Goal: Task Accomplishment & Management: Complete application form

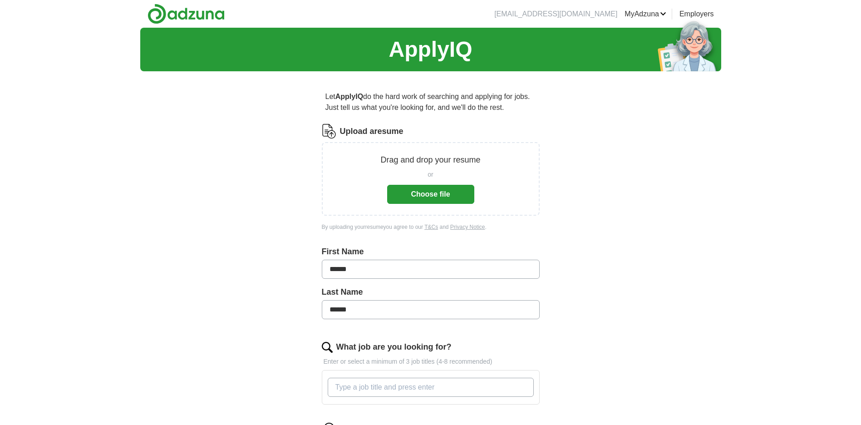
click at [428, 200] on button "Choose file" at bounding box center [430, 194] width 87 height 19
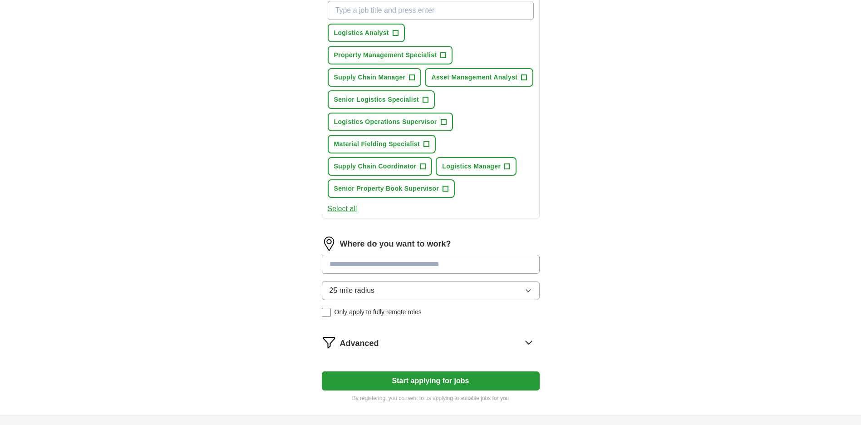
scroll to position [408, 0]
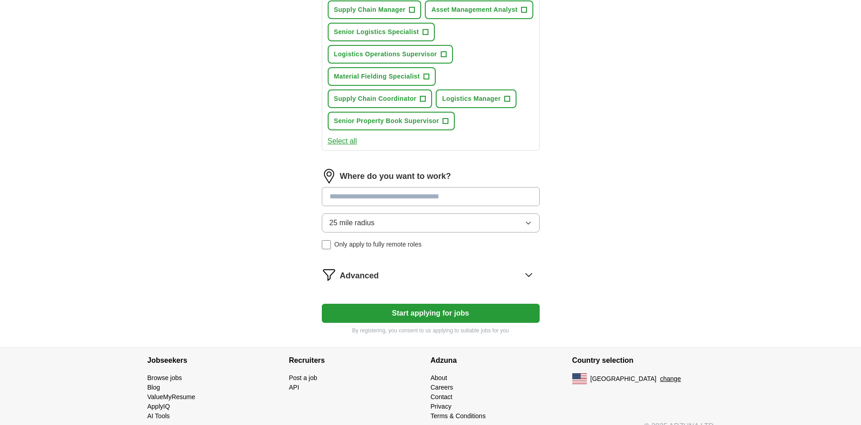
click at [424, 199] on input at bounding box center [431, 196] width 218 height 19
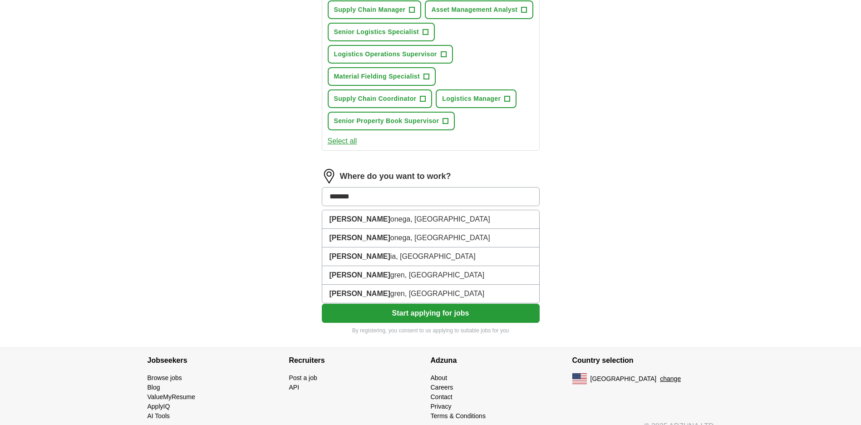
type input "********"
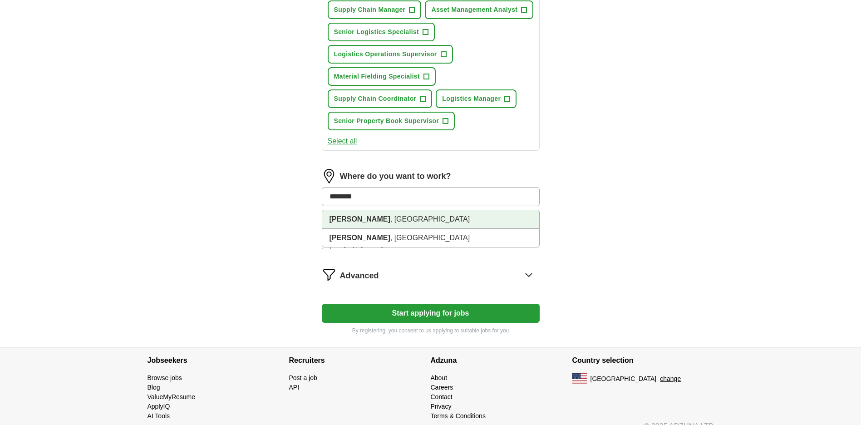
click at [376, 220] on li "[PERSON_NAME] , [GEOGRAPHIC_DATA]" at bounding box center [430, 219] width 217 height 19
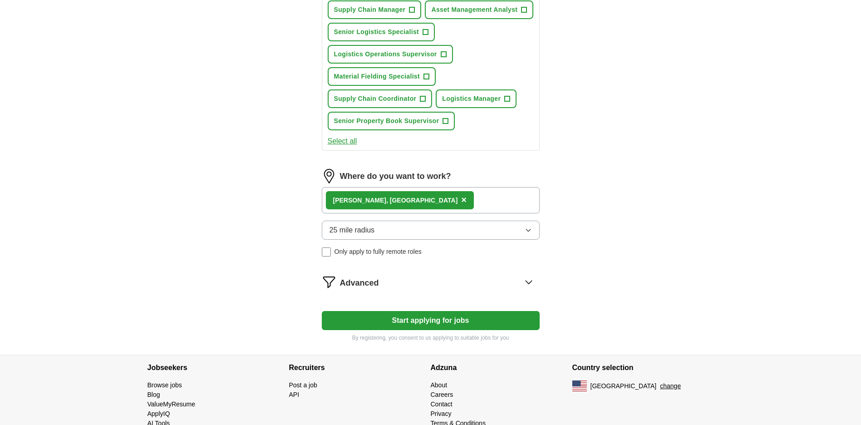
click at [453, 323] on button "Start applying for jobs" at bounding box center [431, 320] width 218 height 19
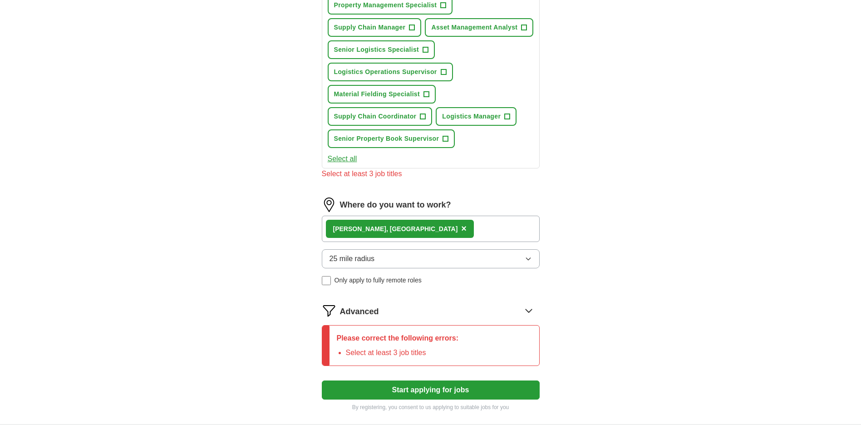
scroll to position [118, 0]
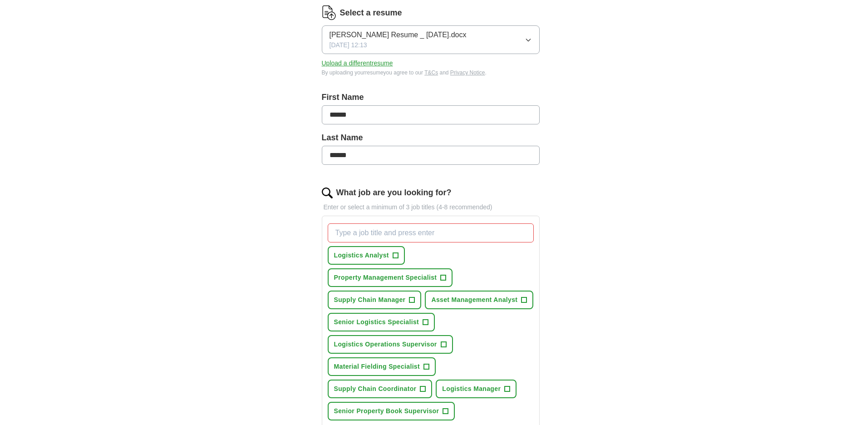
click at [455, 235] on input "What job are you looking for?" at bounding box center [431, 232] width 206 height 19
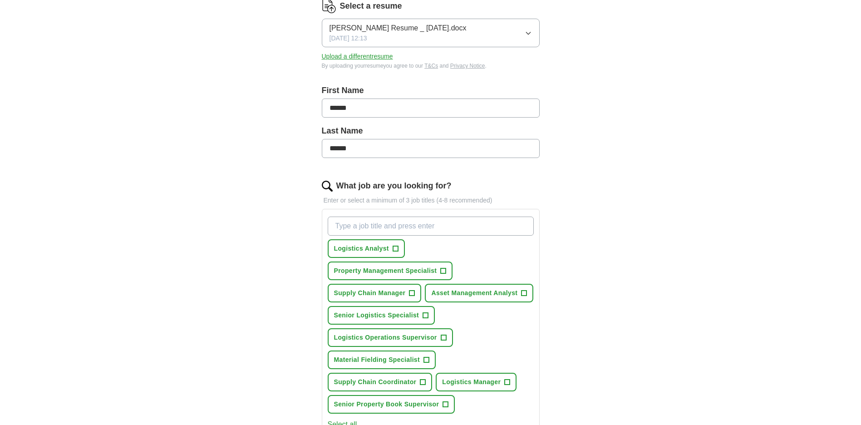
scroll to position [164, 0]
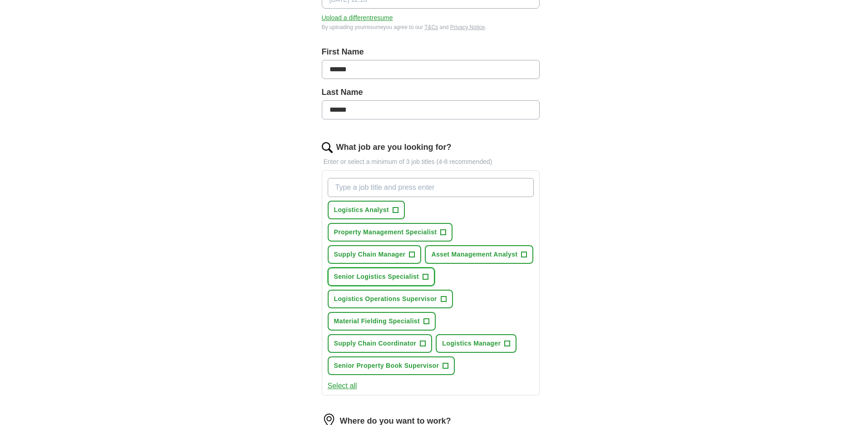
click at [426, 277] on span "+" at bounding box center [425, 276] width 5 height 7
click at [506, 343] on span "+" at bounding box center [506, 343] width 5 height 7
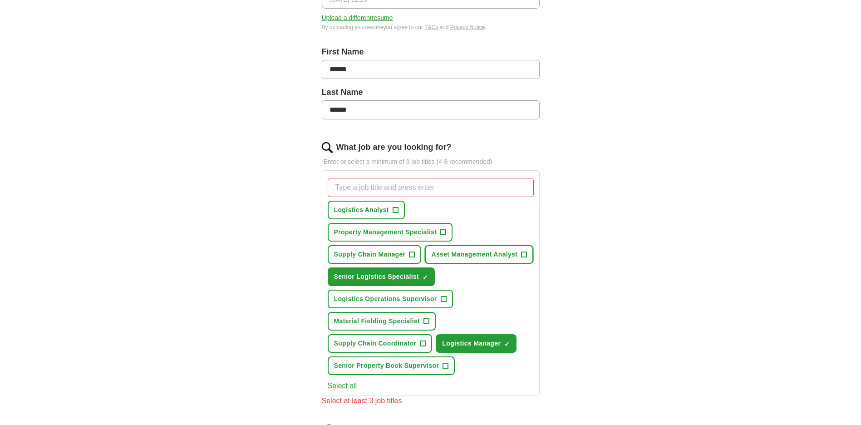
click at [524, 253] on span "+" at bounding box center [523, 254] width 5 height 7
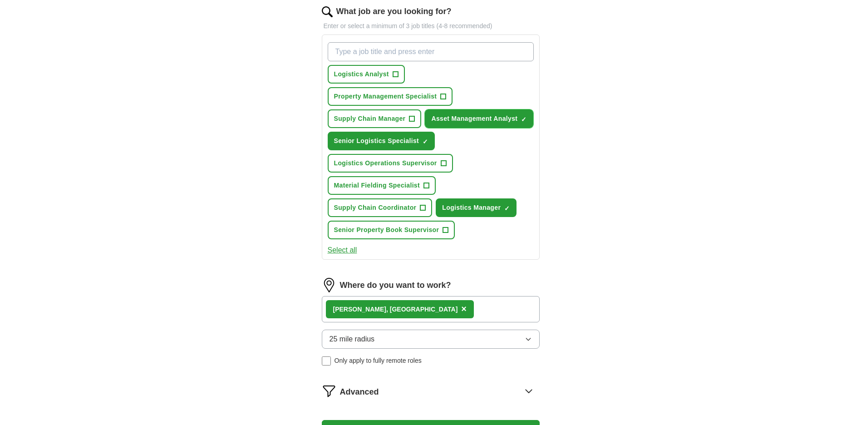
scroll to position [255, 0]
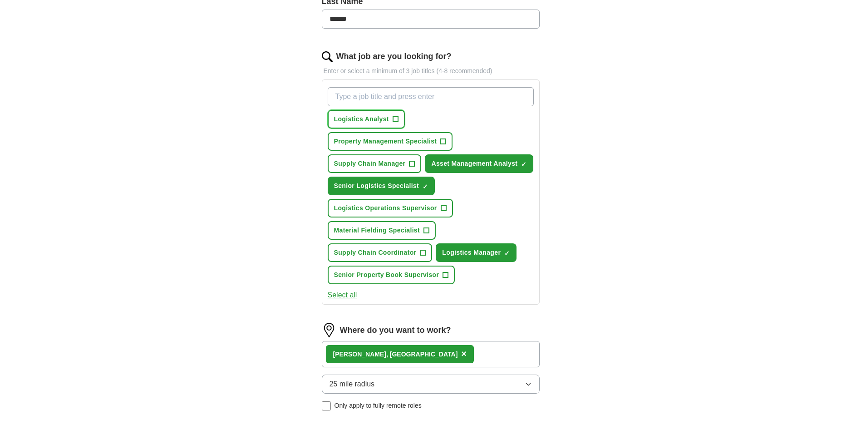
click at [400, 115] on button "Logistics Analyst +" at bounding box center [366, 119] width 77 height 19
click at [442, 142] on span "+" at bounding box center [443, 141] width 5 height 7
click at [441, 207] on span "+" at bounding box center [443, 208] width 5 height 7
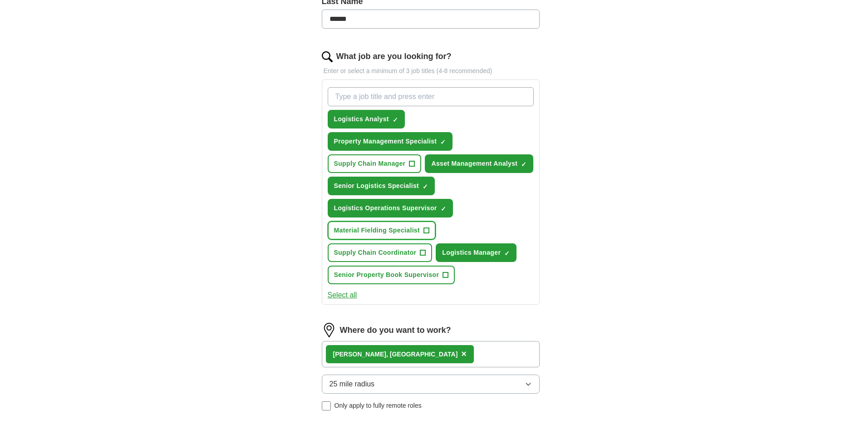
click at [427, 229] on span "+" at bounding box center [426, 230] width 5 height 7
click at [443, 273] on span "+" at bounding box center [445, 274] width 5 height 7
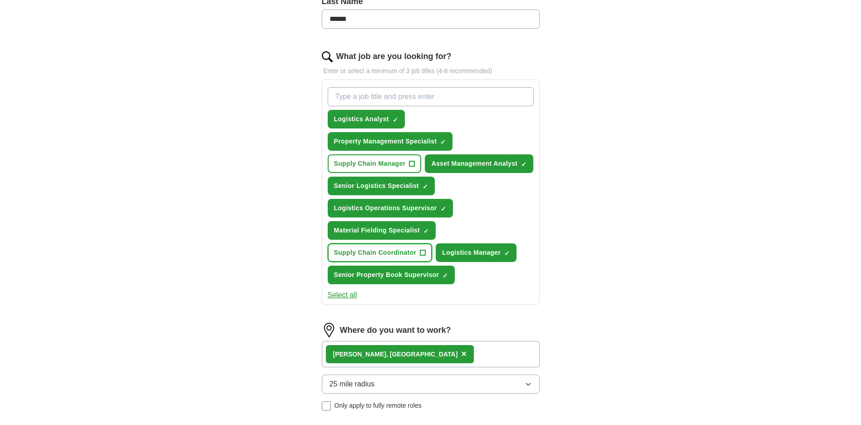
click at [422, 252] on span "+" at bounding box center [422, 252] width 5 height 7
click at [411, 163] on span "+" at bounding box center [411, 163] width 5 height 7
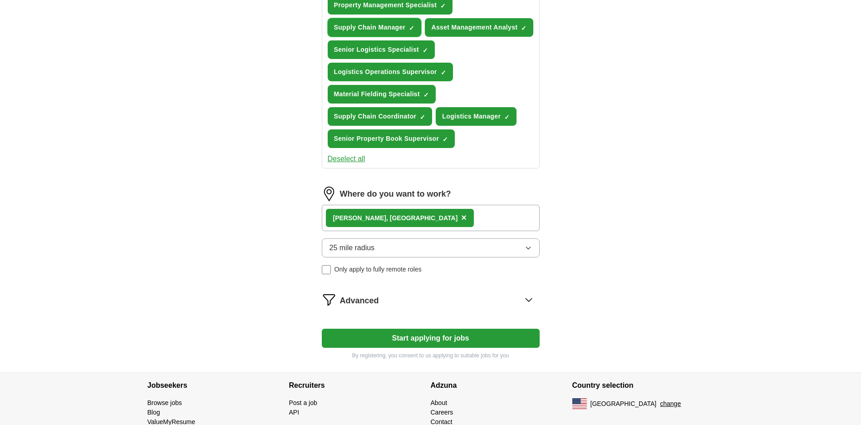
scroll to position [430, 0]
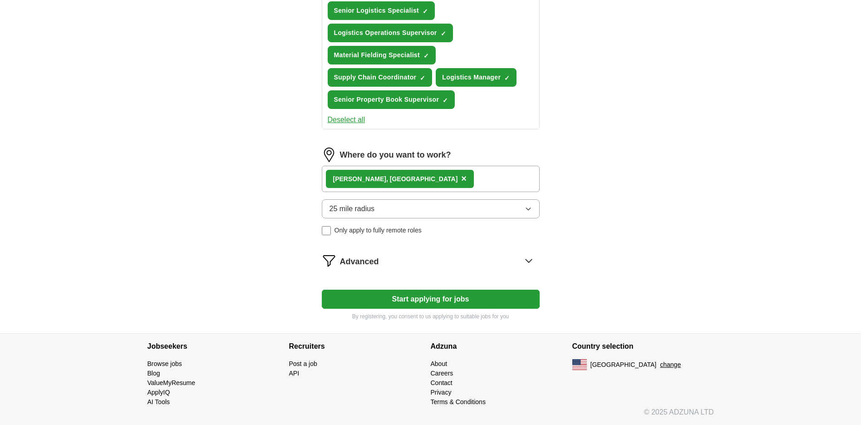
click at [417, 297] on button "Start applying for jobs" at bounding box center [431, 298] width 218 height 19
select select "**"
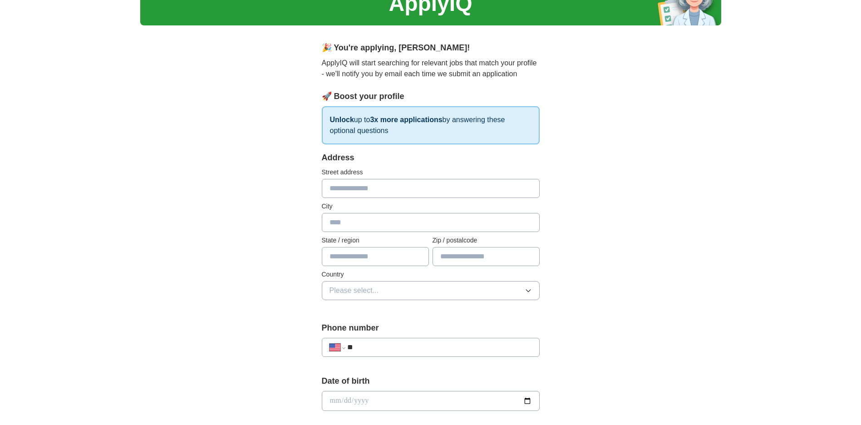
scroll to position [45, 0]
click at [412, 187] on input "text" at bounding box center [431, 188] width 218 height 19
type input "**********"
type input "*"
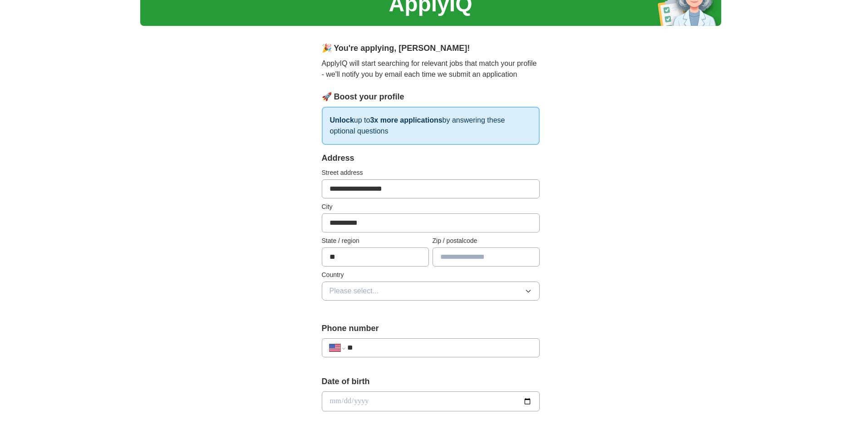
type input "**"
type input "*****"
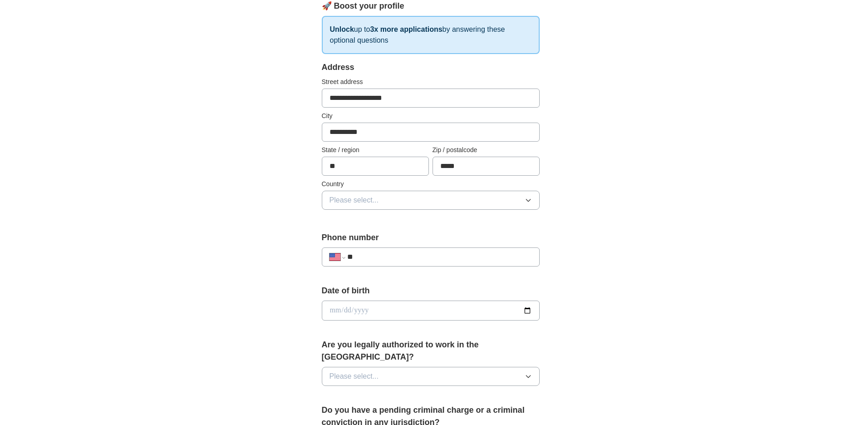
scroll to position [181, 0]
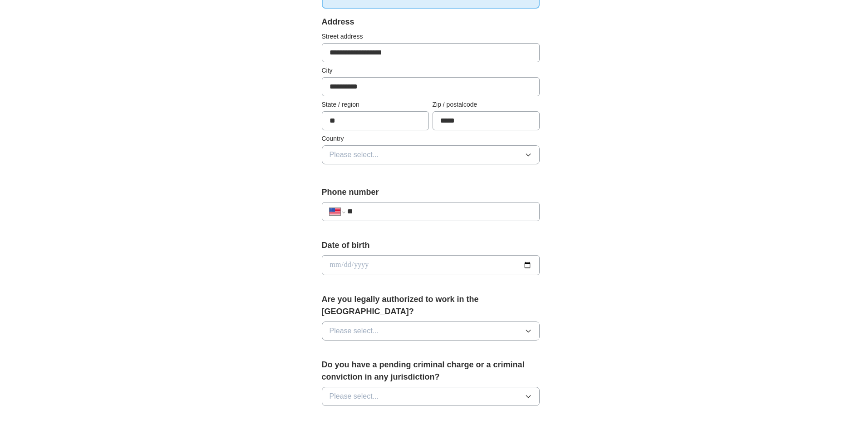
click at [535, 153] on button "Please select..." at bounding box center [431, 154] width 218 height 19
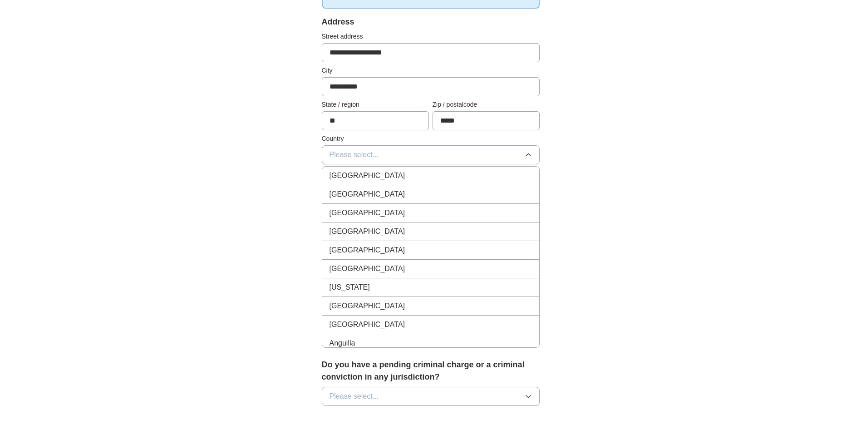
click at [484, 191] on div "[GEOGRAPHIC_DATA]" at bounding box center [430, 194] width 202 height 11
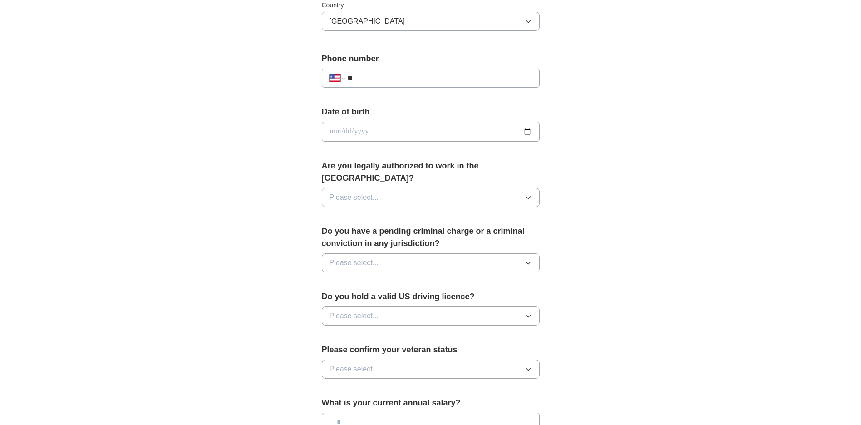
scroll to position [318, 0]
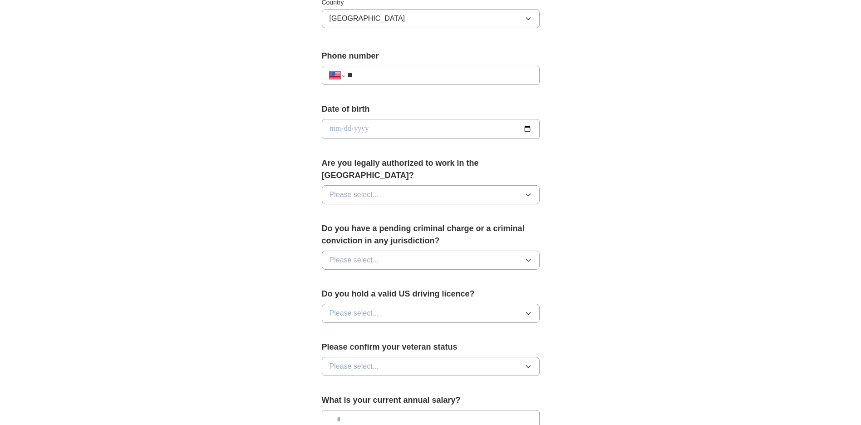
click at [430, 73] on input "**" at bounding box center [439, 75] width 184 height 11
type input "**********"
click at [347, 131] on input "date" at bounding box center [431, 129] width 218 height 20
click at [331, 129] on input "date" at bounding box center [431, 129] width 218 height 20
type input "**********"
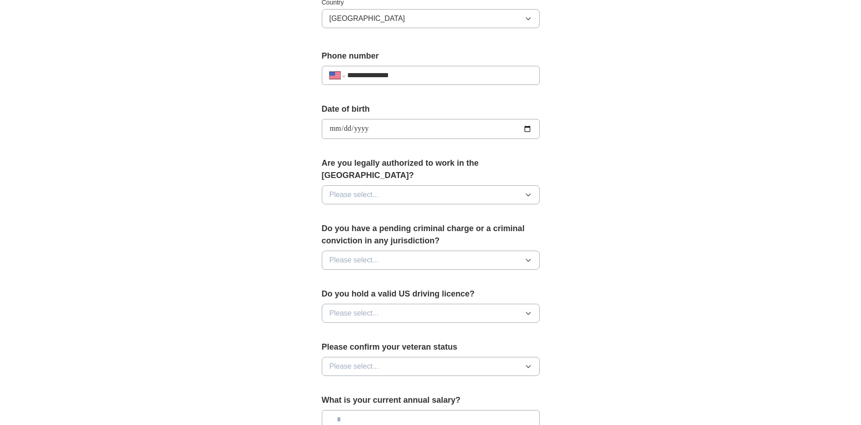
click at [530, 185] on button "Please select..." at bounding box center [431, 194] width 218 height 19
click at [493, 210] on div "Yes" at bounding box center [430, 215] width 202 height 11
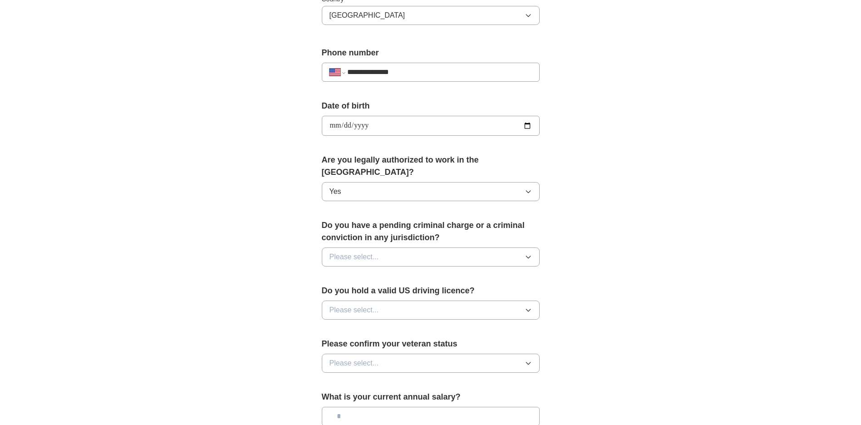
scroll to position [454, 0]
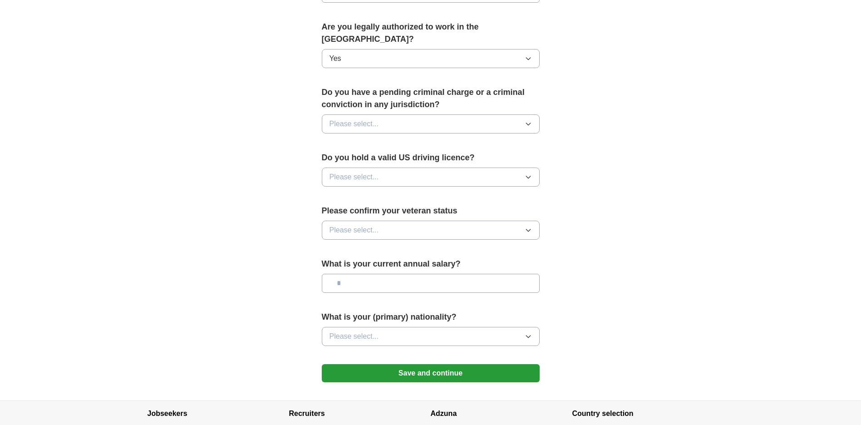
click at [525, 120] on icon "button" at bounding box center [527, 123] width 7 height 7
click at [489, 158] on div "No" at bounding box center [430, 163] width 202 height 11
click at [519, 167] on button "Please select..." at bounding box center [431, 176] width 218 height 19
click at [504, 192] on div "Yes" at bounding box center [430, 197] width 202 height 11
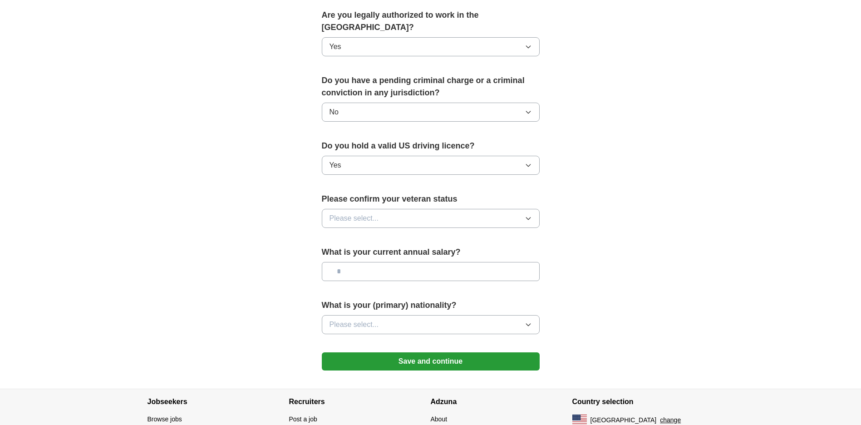
scroll to position [499, 0]
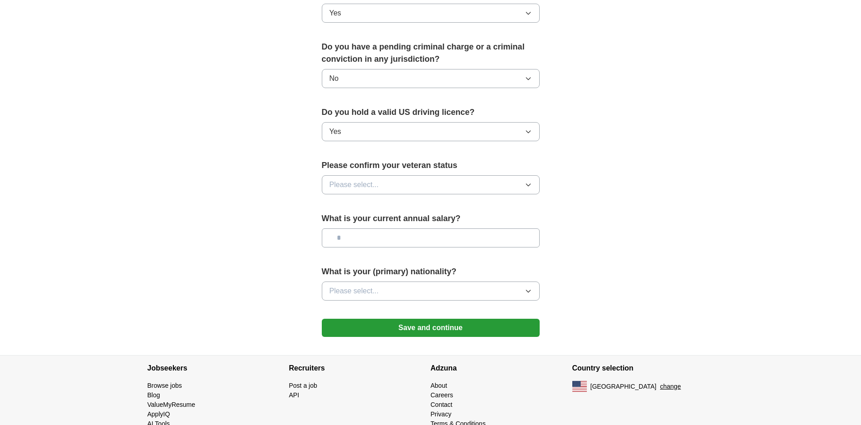
click at [513, 175] on button "Please select..." at bounding box center [431, 184] width 218 height 19
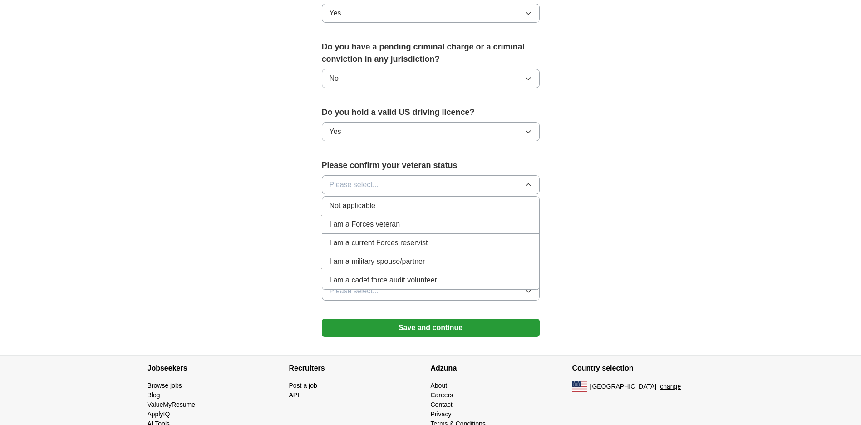
click at [478, 200] on div "Not applicable" at bounding box center [430, 205] width 202 height 11
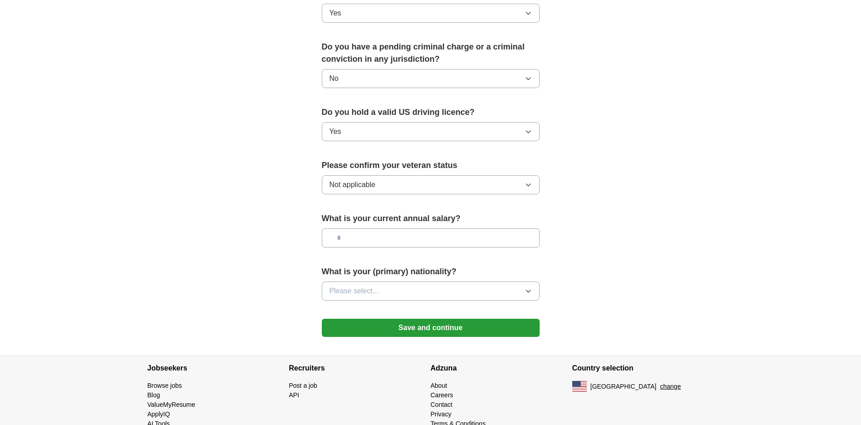
scroll to position [509, 0]
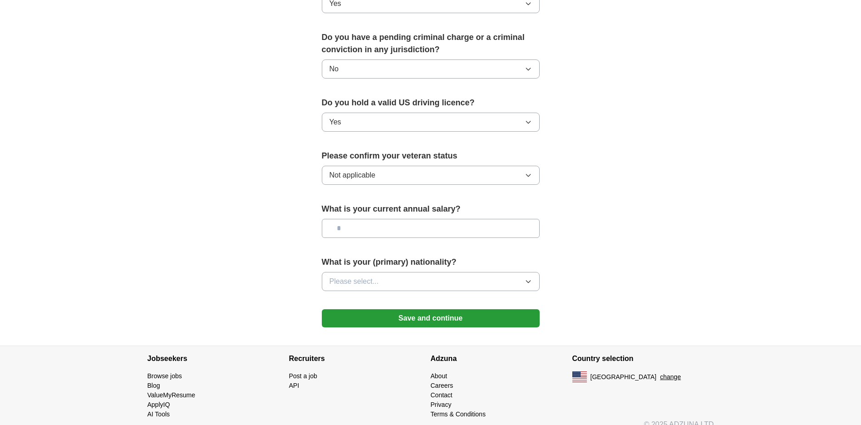
click at [499, 219] on input "text" at bounding box center [431, 228] width 218 height 19
type input "*******"
click at [516, 272] on button "Please select..." at bounding box center [431, 281] width 218 height 19
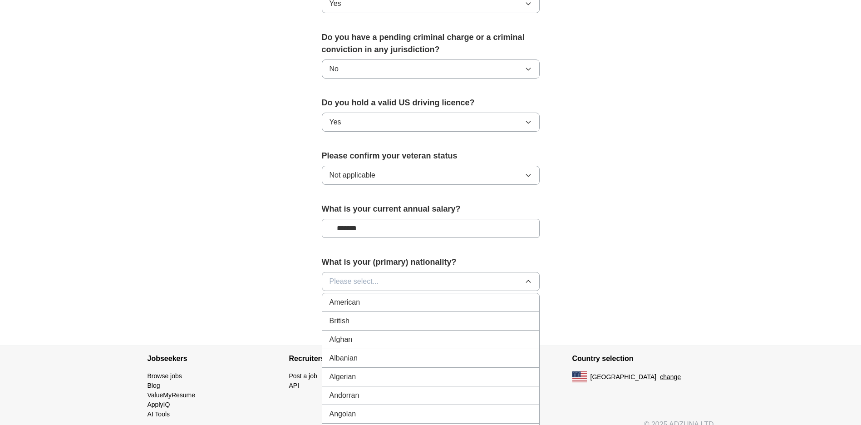
click at [483, 297] on div "American" at bounding box center [430, 302] width 202 height 11
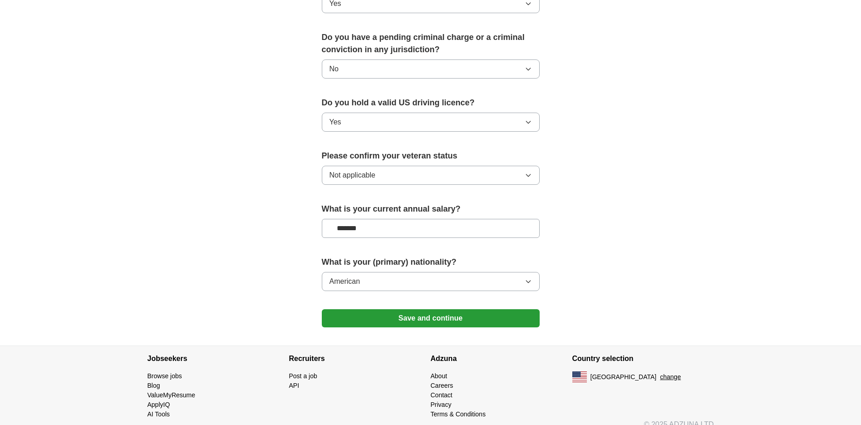
click at [437, 309] on button "Save and continue" at bounding box center [431, 318] width 218 height 18
